Goal: Task Accomplishment & Management: Manage account settings

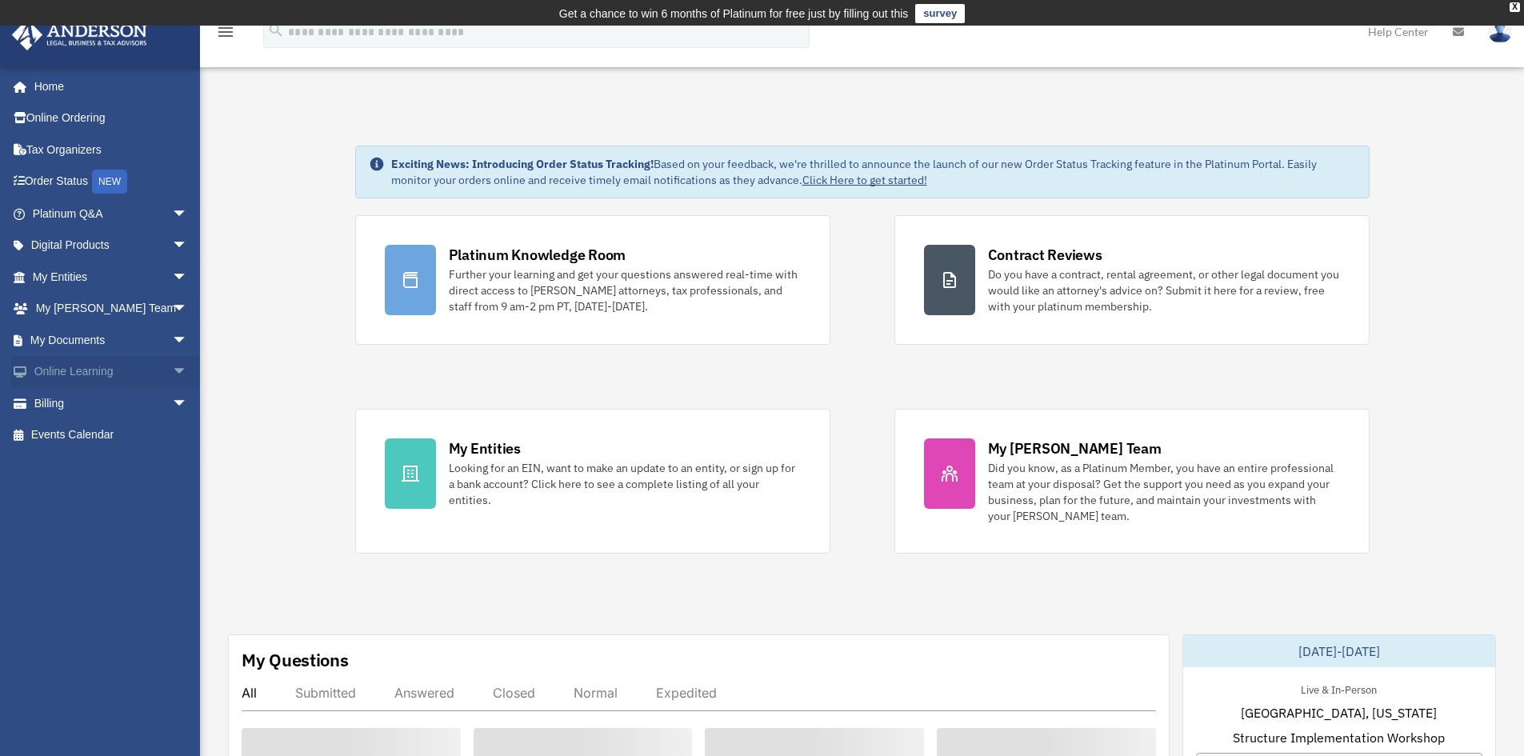
scroll to position [226, 0]
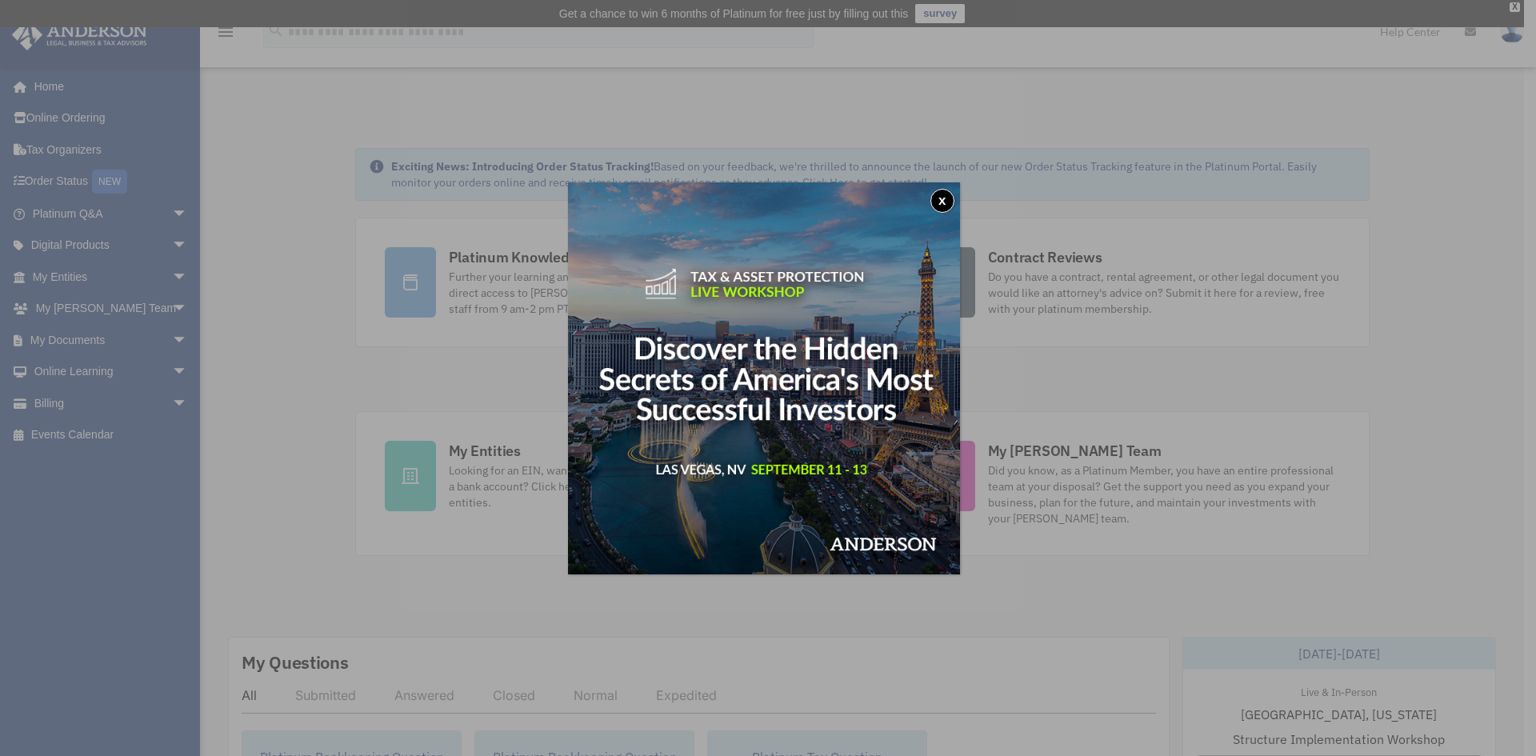
click at [938, 195] on button "x" at bounding box center [942, 201] width 24 height 24
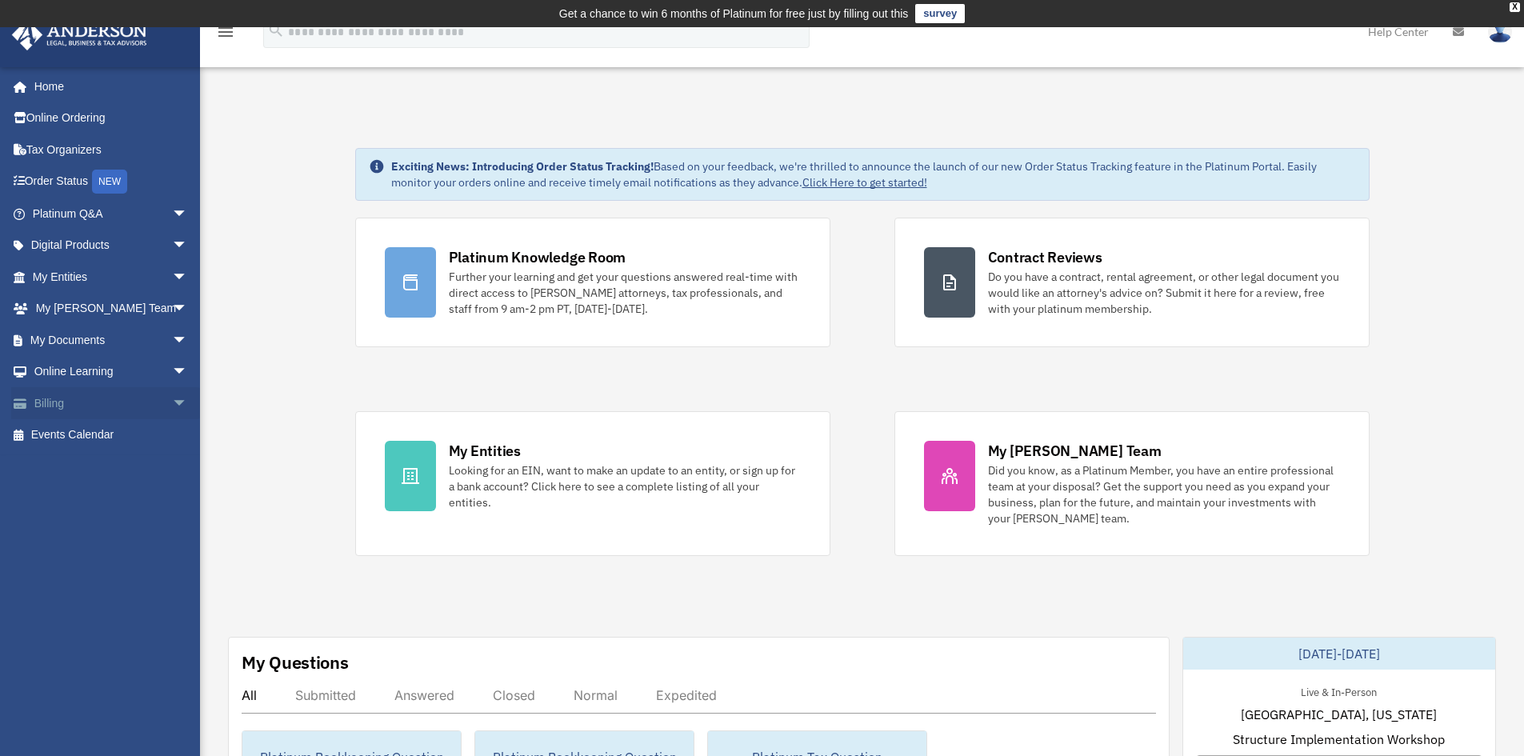
click at [54, 400] on link "Billing arrow_drop_down" at bounding box center [111, 403] width 201 height 32
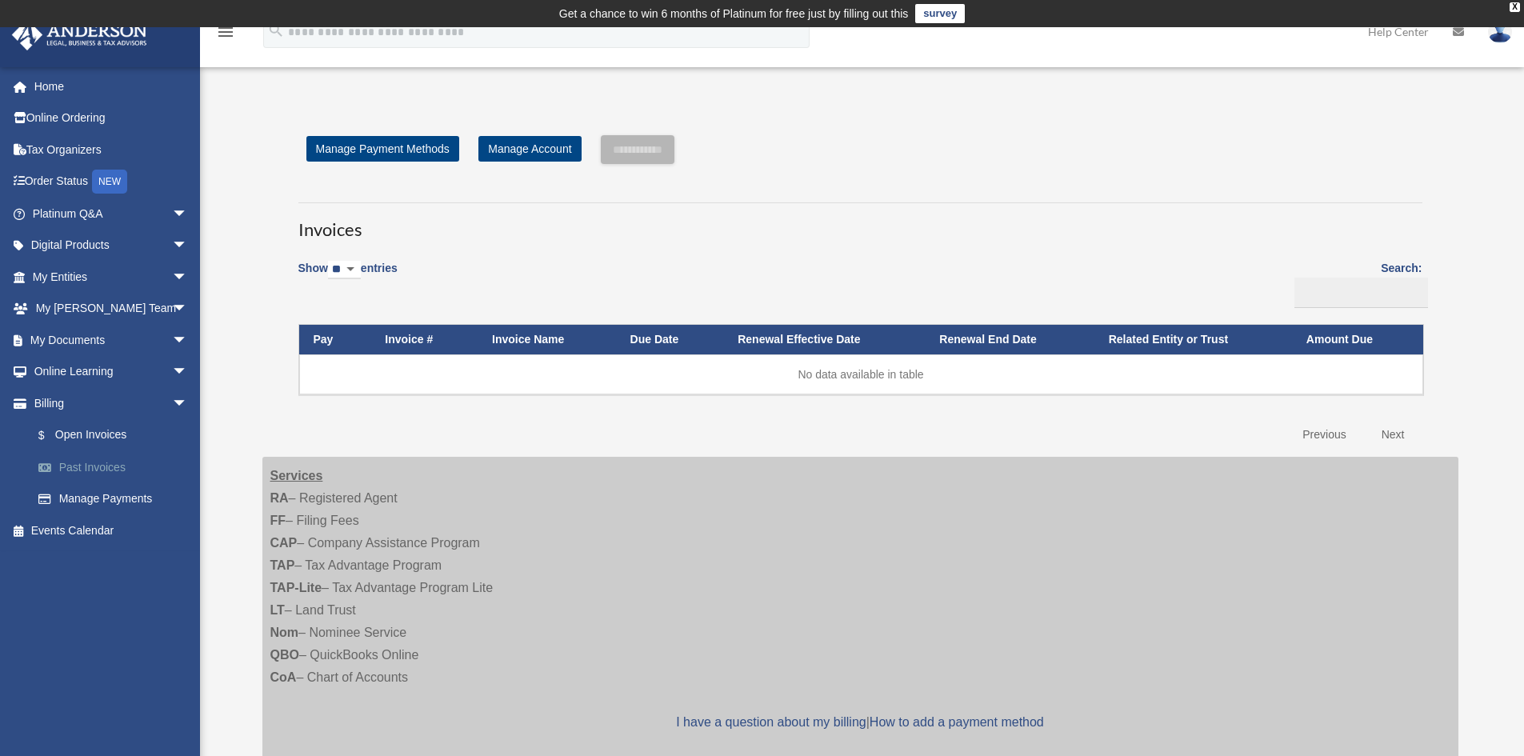
click at [70, 466] on link "Past Invoices" at bounding box center [117, 467] width 190 height 32
click at [96, 469] on link "Past Invoices" at bounding box center [117, 467] width 190 height 32
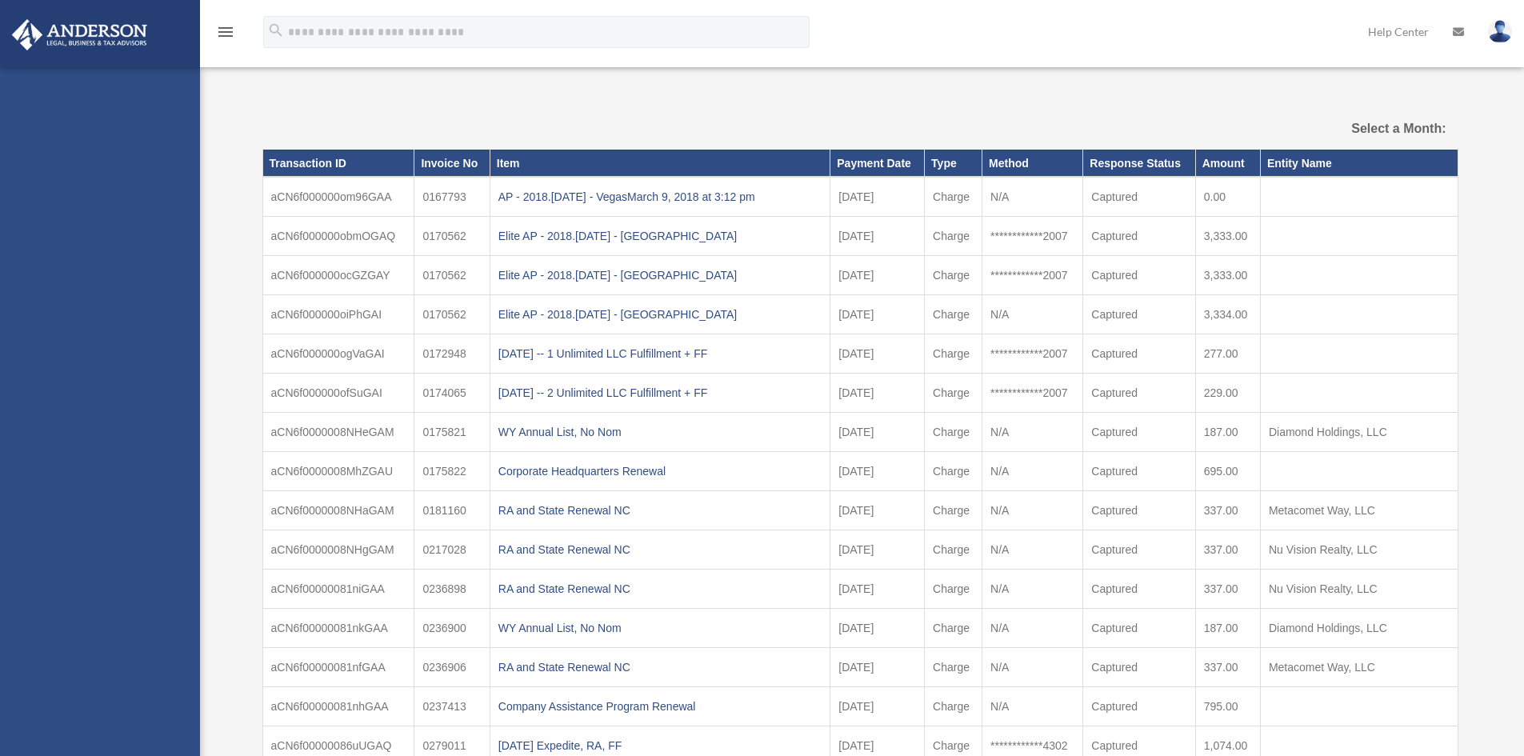
select select
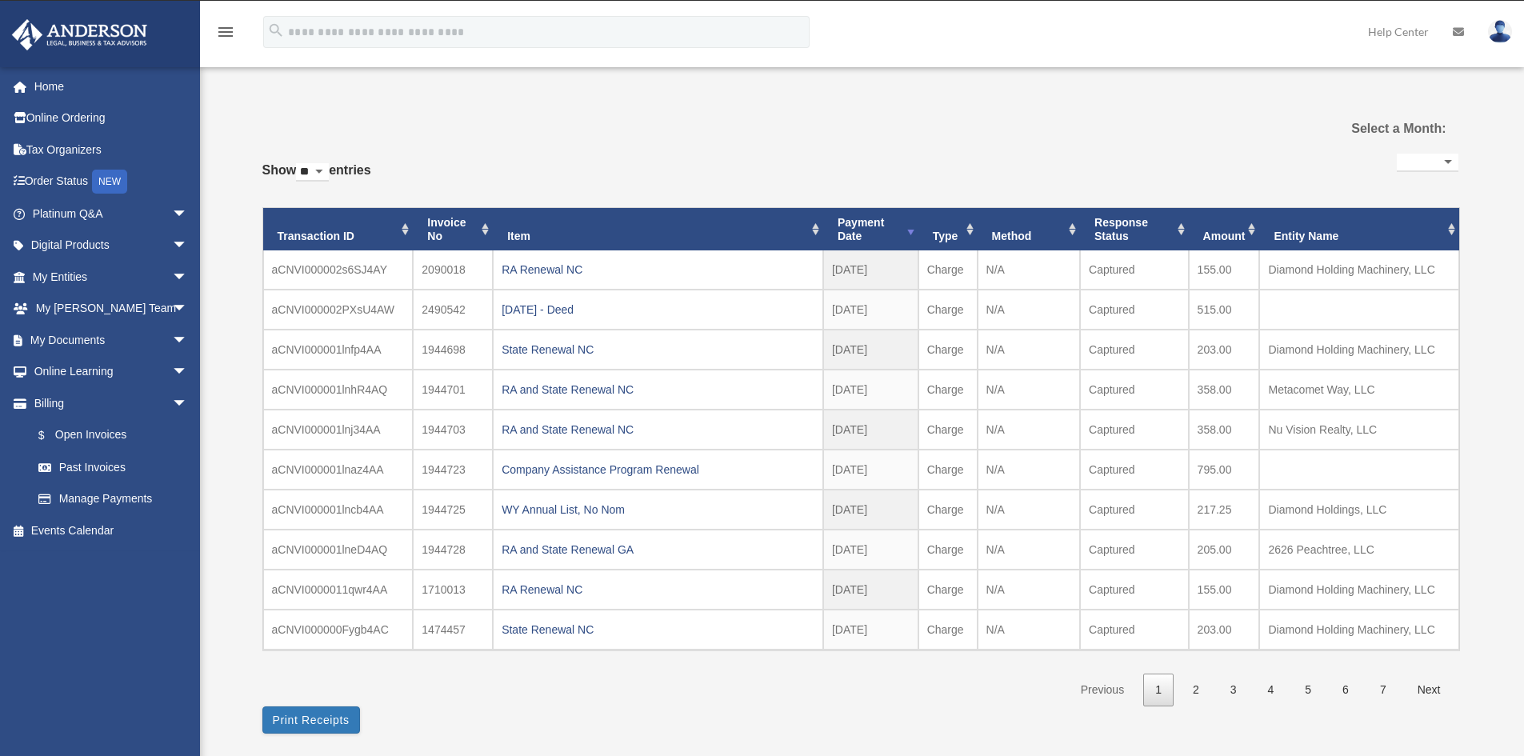
scroll to position [226, 0]
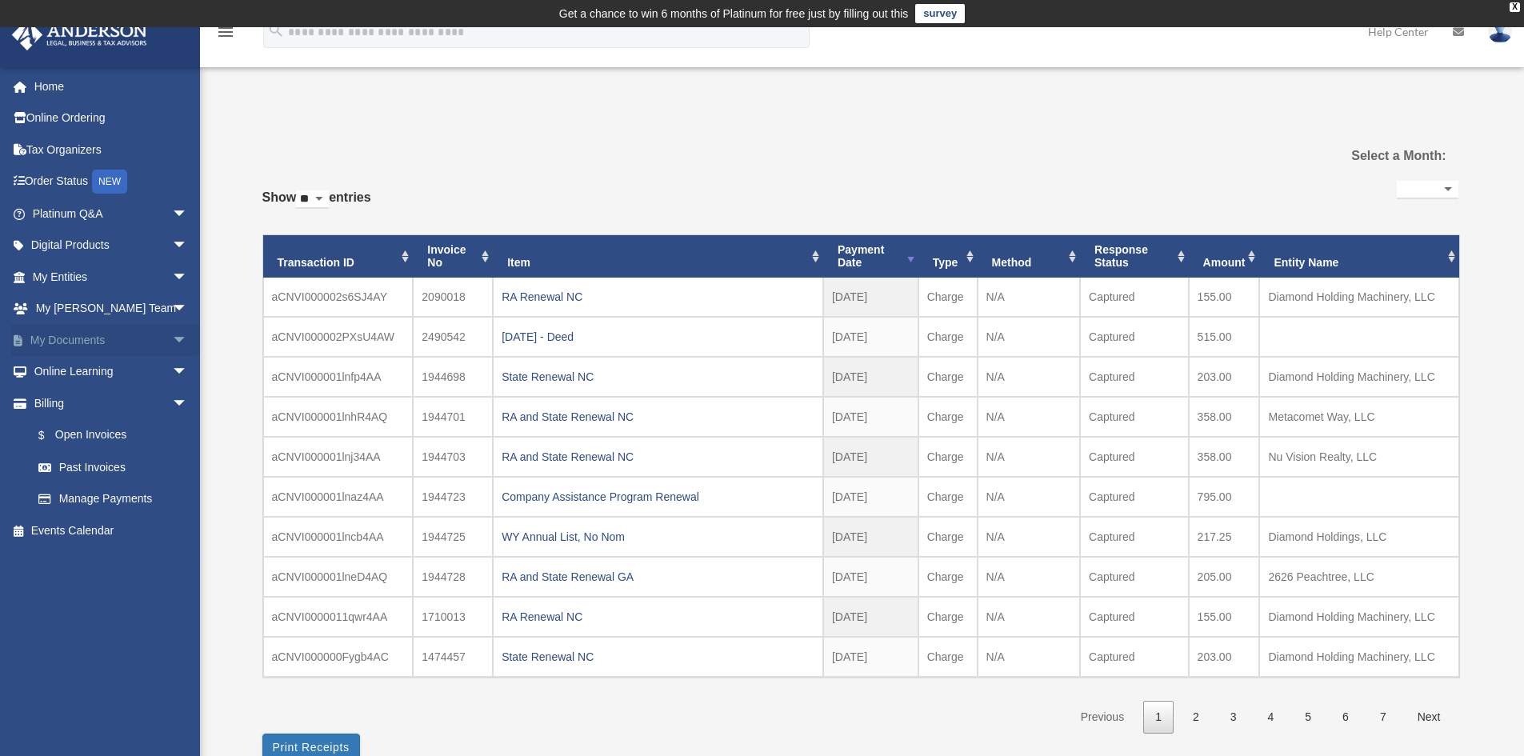
click at [78, 345] on link "My Documents arrow_drop_down" at bounding box center [111, 340] width 201 height 32
click at [172, 337] on span "arrow_drop_down" at bounding box center [188, 340] width 32 height 33
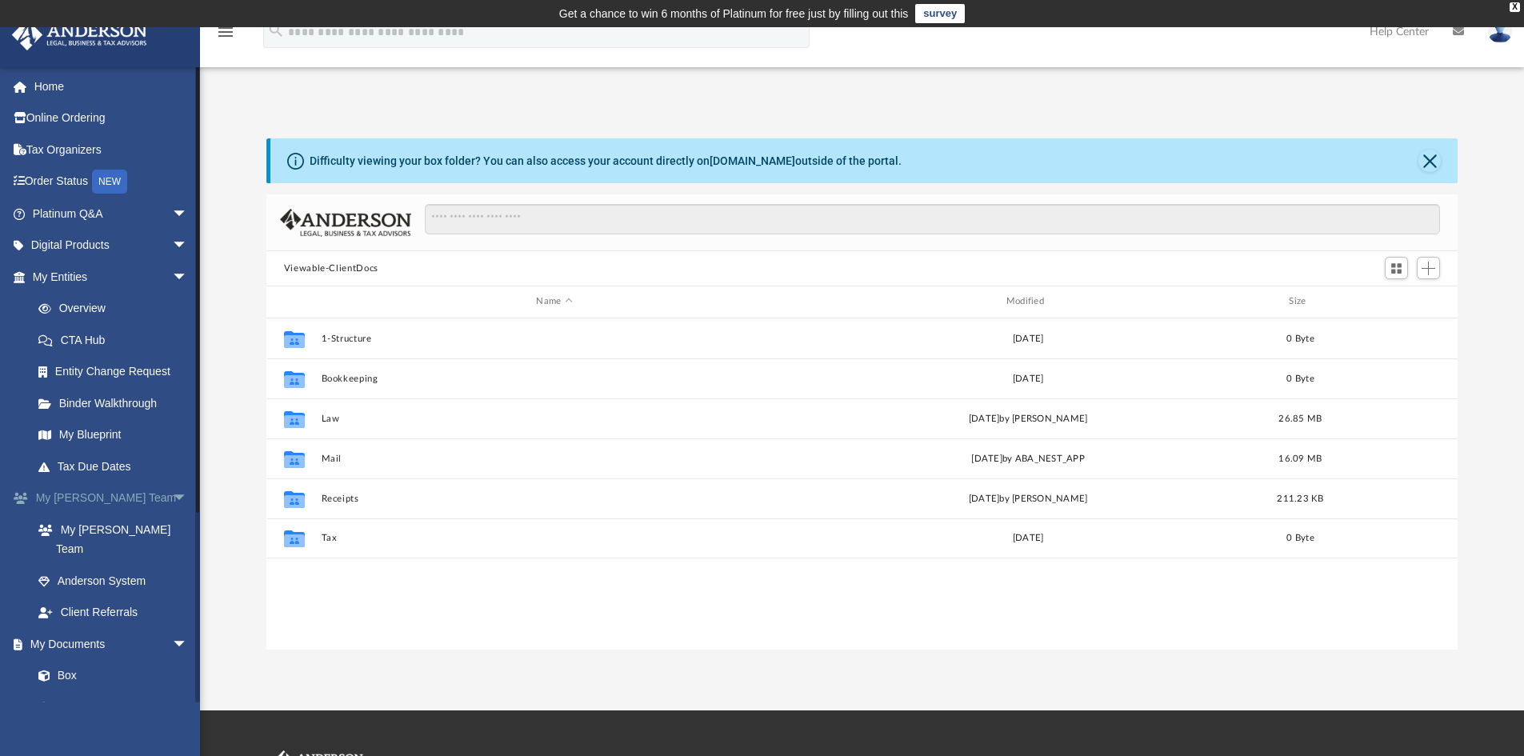
scroll to position [352, 1179]
click at [50, 670] on span at bounding box center [52, 675] width 10 height 11
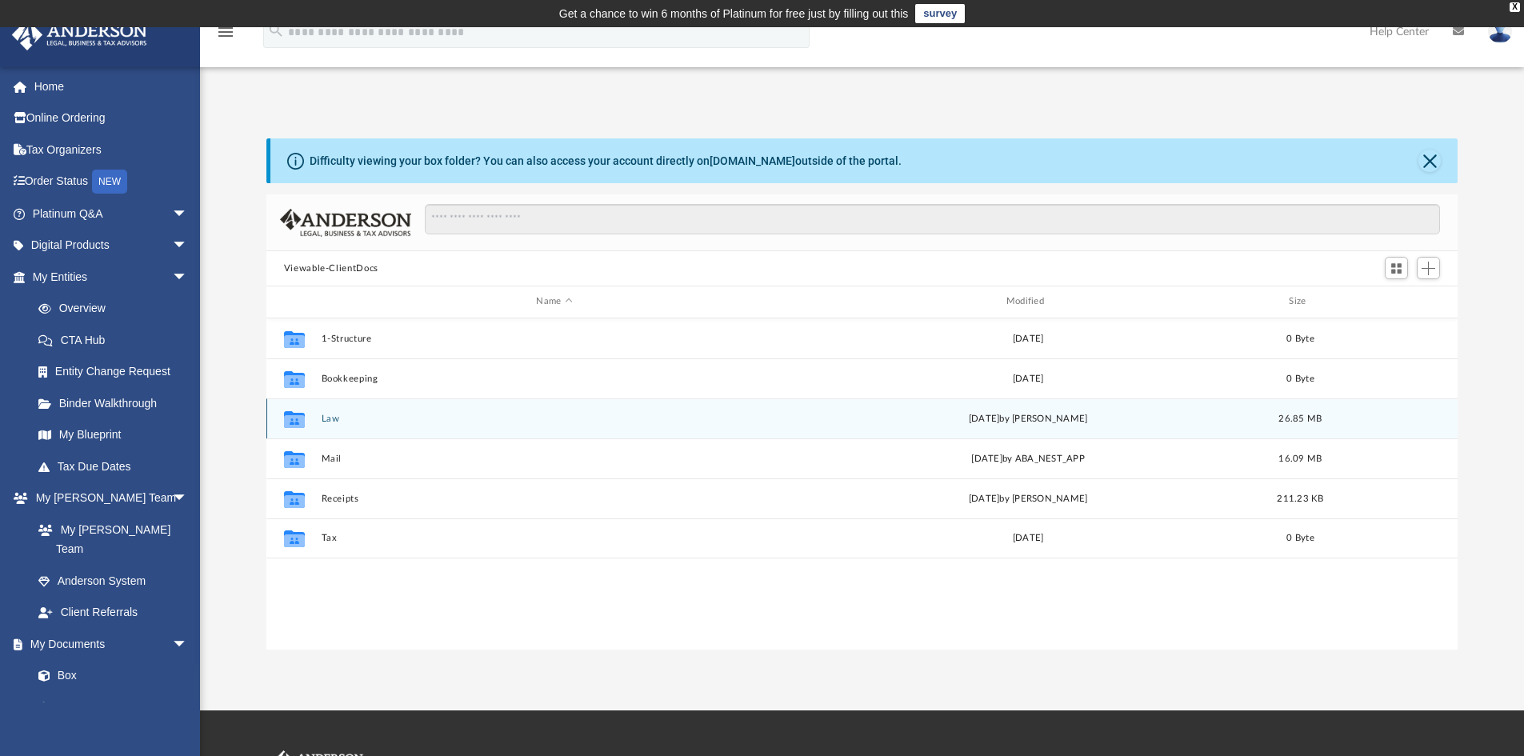
click at [331, 420] on button "Law" at bounding box center [554, 419] width 466 height 10
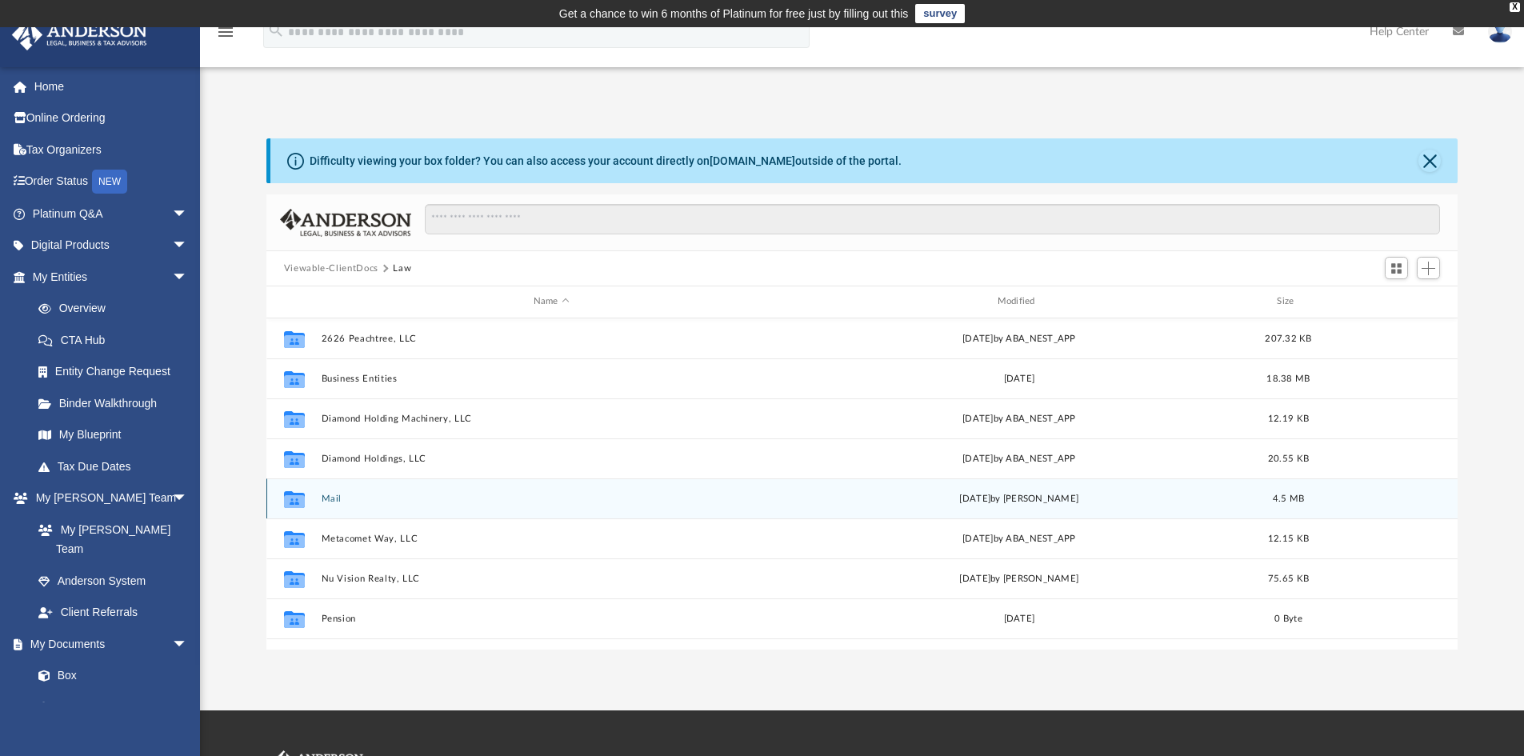
click at [328, 498] on button "Mail" at bounding box center [551, 499] width 461 height 10
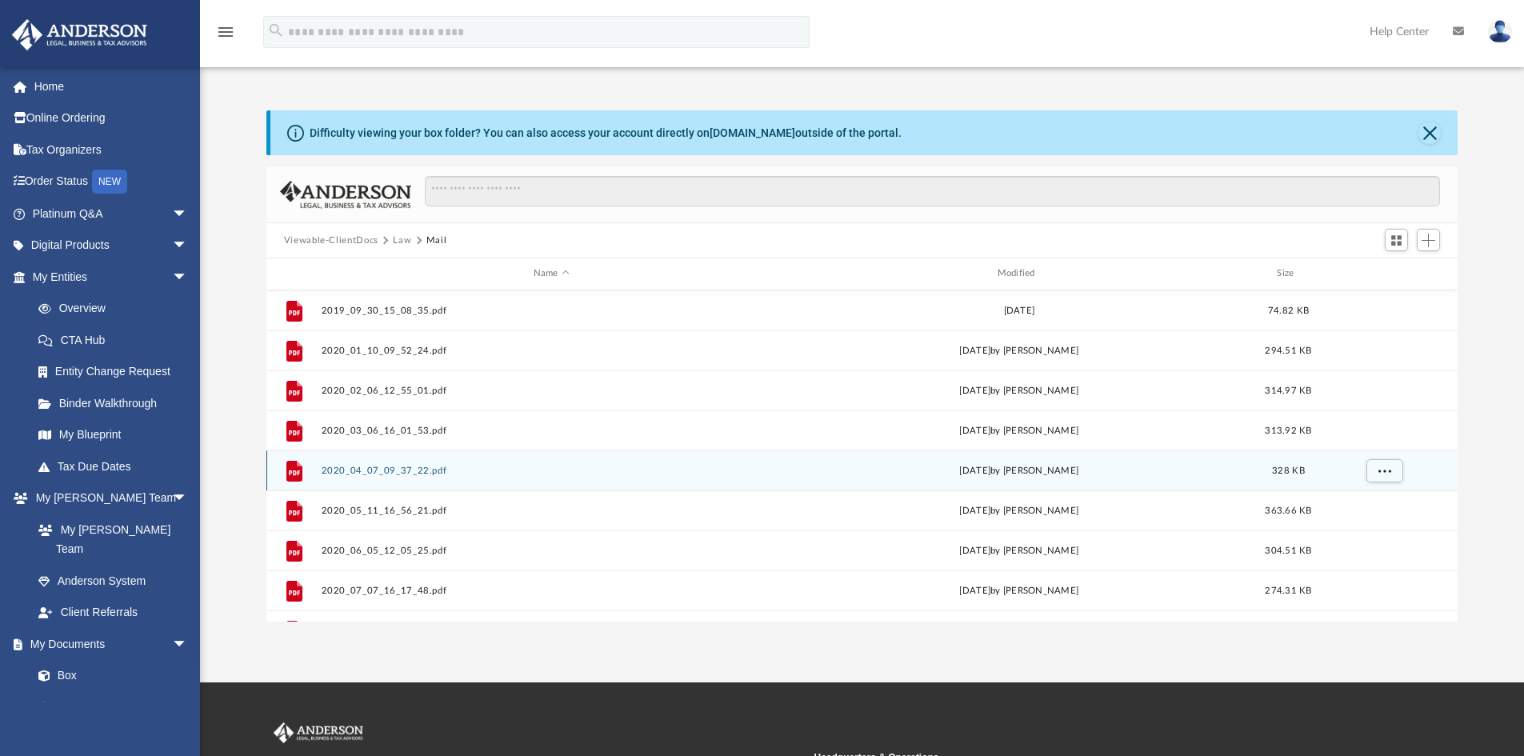
scroll to position [0, 0]
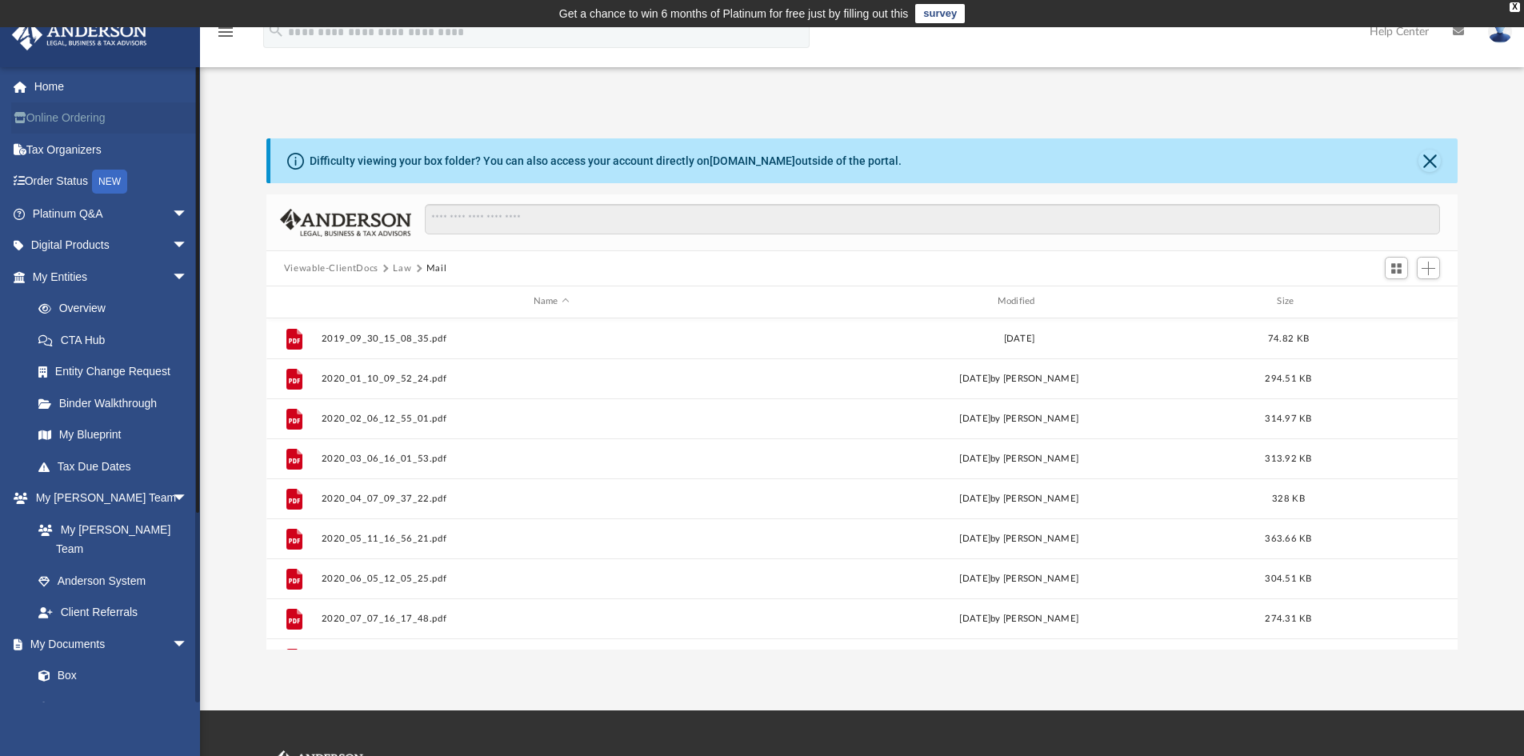
click at [89, 118] on link "Online Ordering" at bounding box center [111, 118] width 201 height 32
click at [61, 86] on link "Home" at bounding box center [111, 86] width 201 height 32
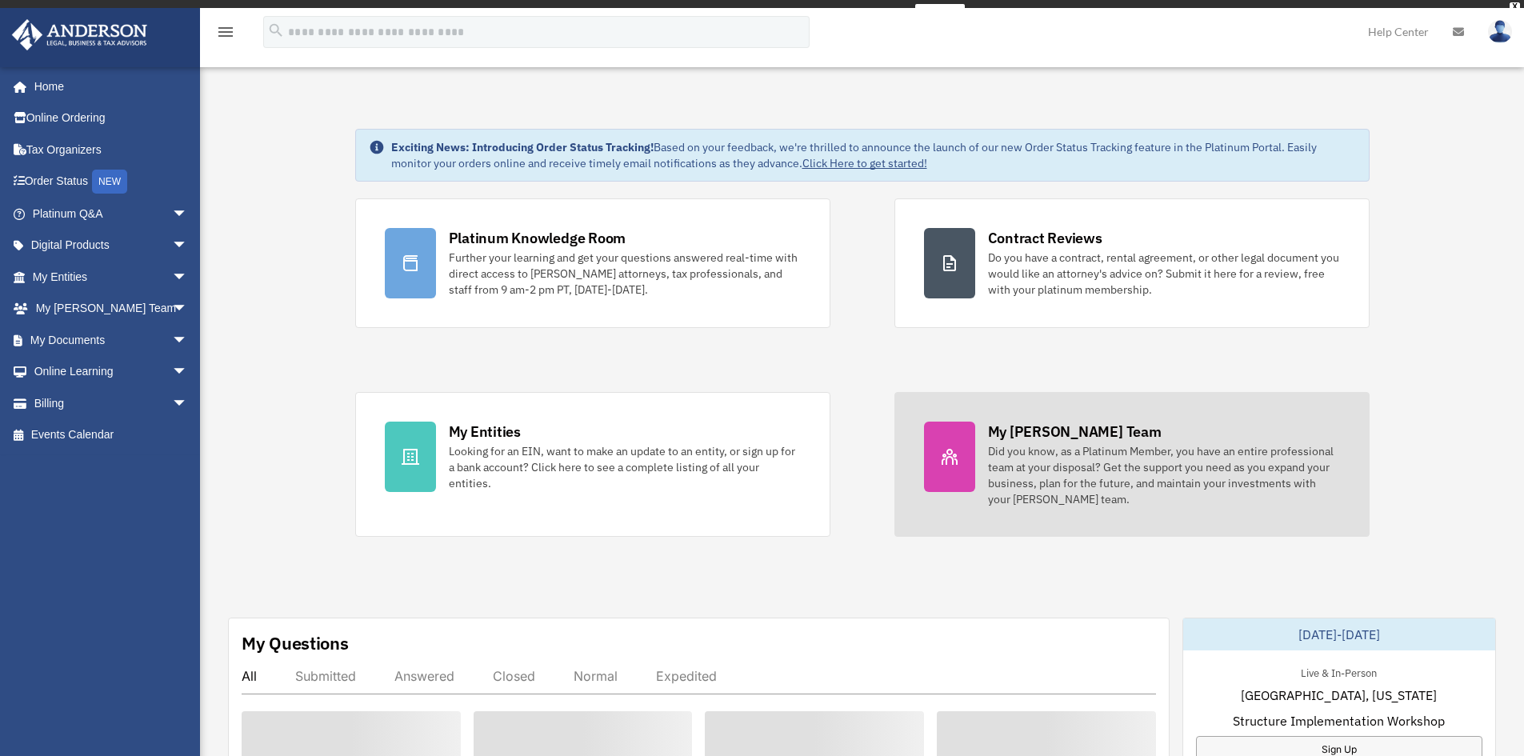
scroll to position [226, 0]
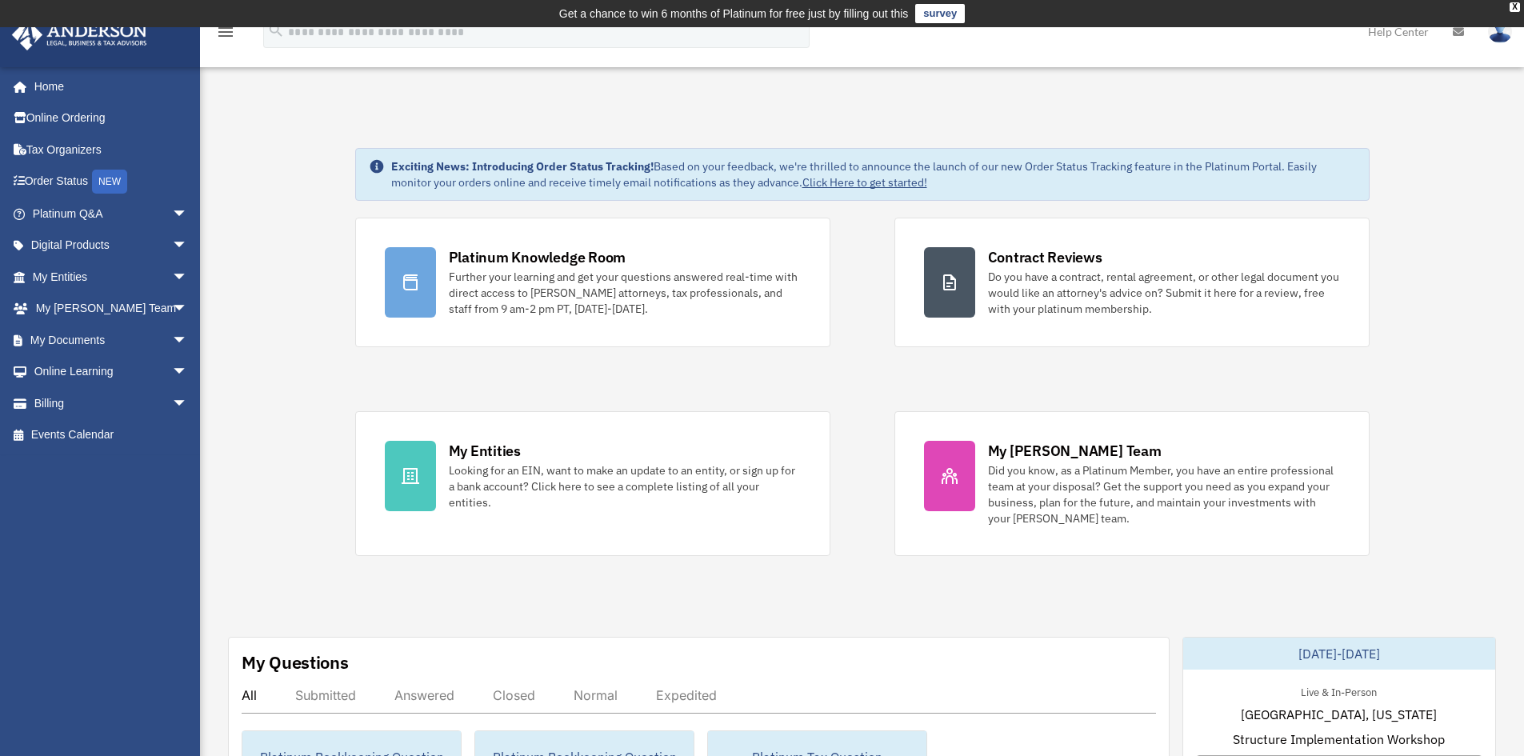
drag, startPoint x: 1430, startPoint y: 652, endPoint x: 1412, endPoint y: 602, distance: 52.9
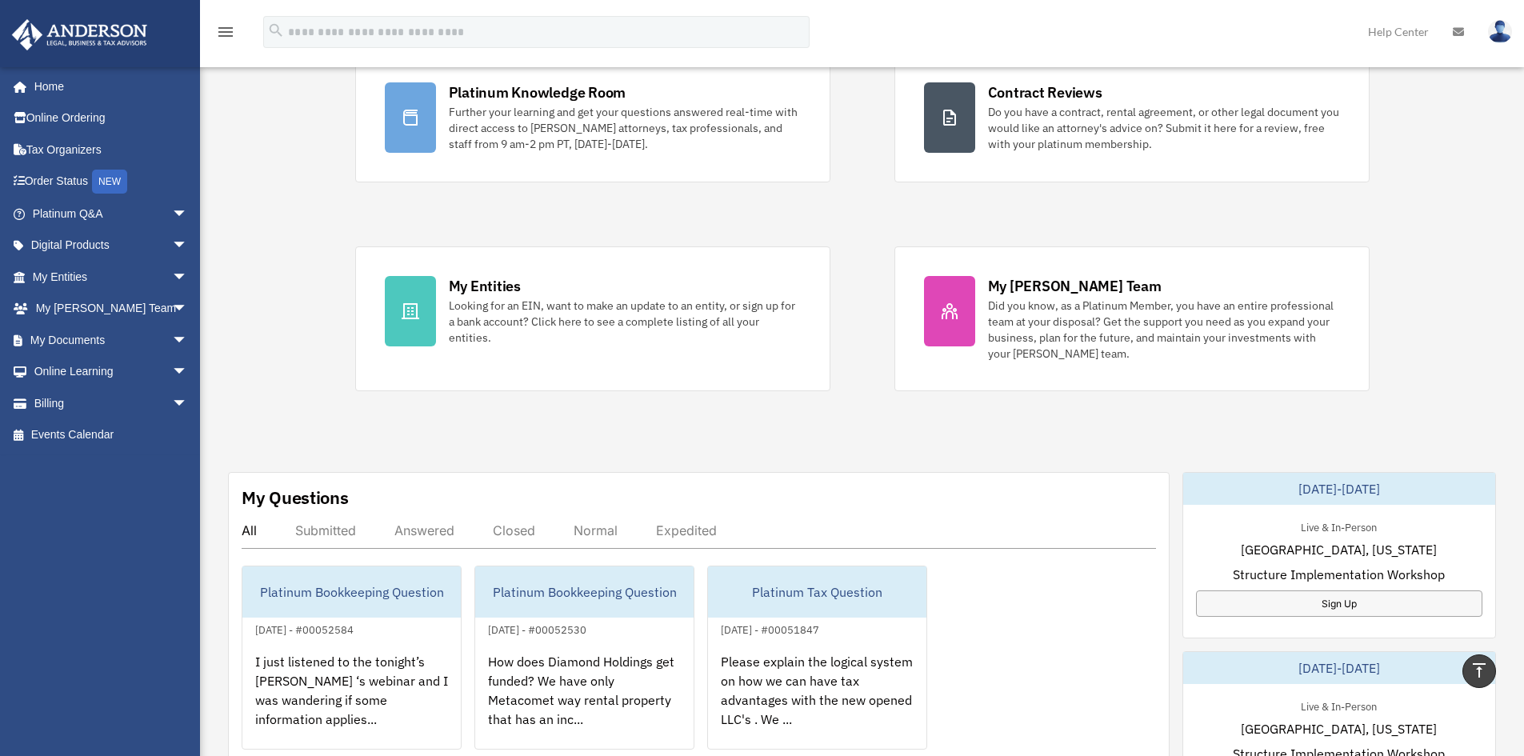
scroll to position [0, 0]
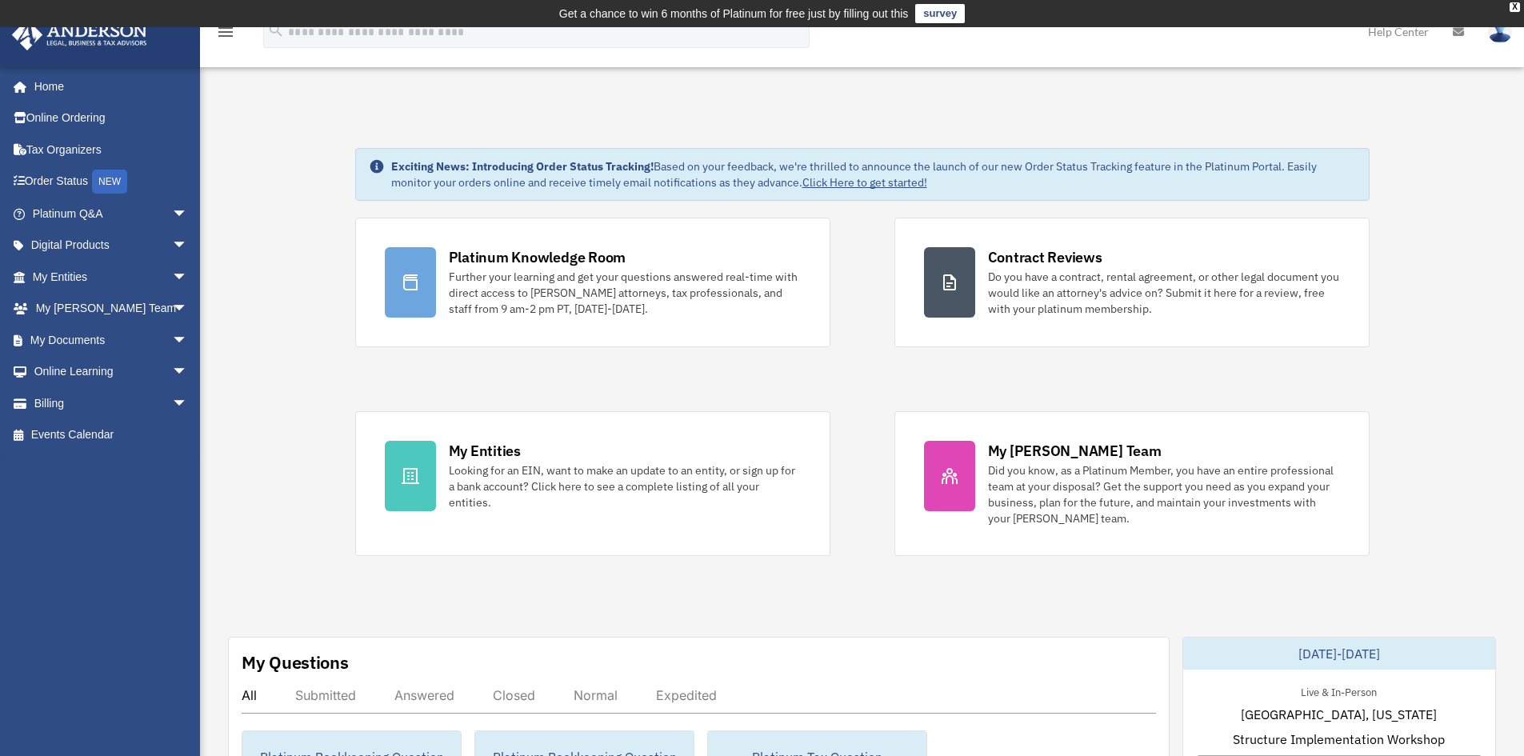
click at [1496, 38] on img at bounding box center [1500, 31] width 24 height 23
click at [1218, 140] on link "Logout" at bounding box center [1260, 139] width 160 height 33
